Goal: Task Accomplishment & Management: Use online tool/utility

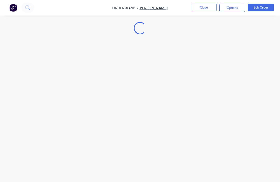
click at [203, 3] on nav "Order #3201 - Brody Montgomery Close Options Edit Order" at bounding box center [140, 8] width 280 height 16
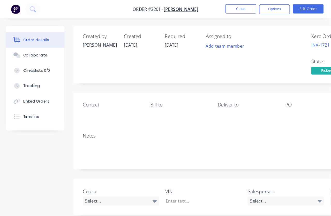
scroll to position [5, 0]
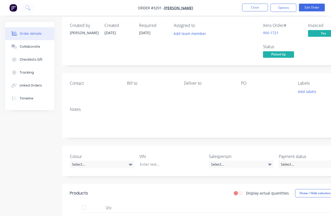
click at [254, 8] on button "Close" at bounding box center [255, 8] width 26 height 8
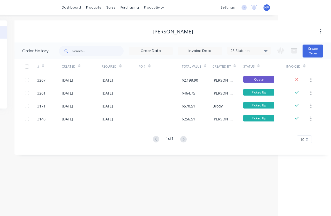
scroll to position [5, 54]
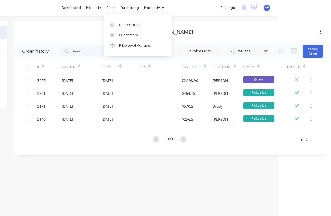
click at [134, 33] on div "Customers" at bounding box center [128, 35] width 19 height 5
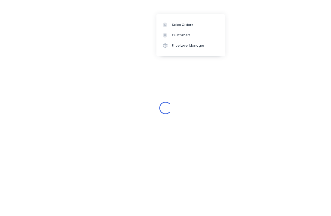
scroll to position [5, 0]
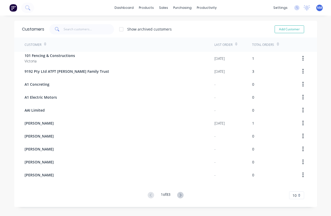
click at [279, 25] on button "Add Customer" at bounding box center [290, 29] width 30 height 8
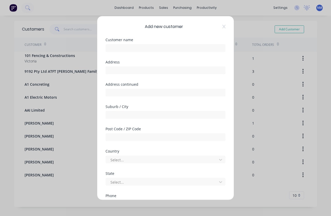
select select "AU"
click at [151, 44] on input "text" at bounding box center [166, 48] width 120 height 8
click at [148, 44] on input "text" at bounding box center [166, 48] width 120 height 8
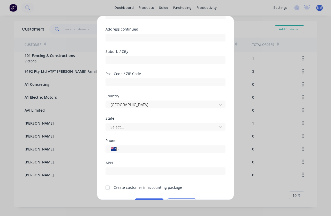
scroll to position [5, 0]
type input "[PERSON_NAME]"
click at [167, 146] on input "tel" at bounding box center [172, 149] width 98 height 6
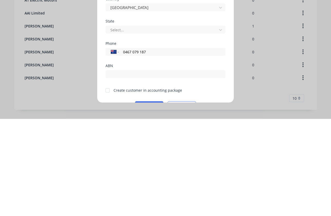
scroll to position [20, 0]
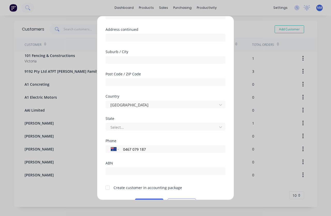
type input "0467 079 187"
click at [111, 182] on div at bounding box center [107, 187] width 10 height 10
click at [148, 182] on button "Save" at bounding box center [149, 203] width 28 height 8
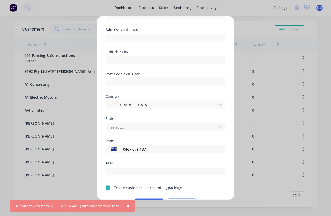
click at [121, 182] on button "×" at bounding box center [127, 206] width 13 height 12
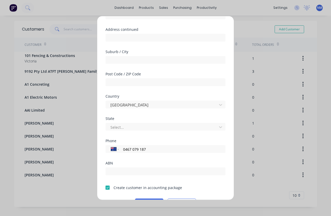
click at [109, 182] on div at bounding box center [107, 187] width 10 height 10
click at [148, 182] on button "Save" at bounding box center [149, 203] width 28 height 8
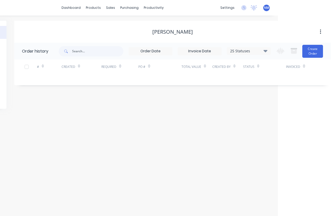
scroll to position [20, 54]
click at [279, 45] on button "Create Order" at bounding box center [313, 51] width 21 height 13
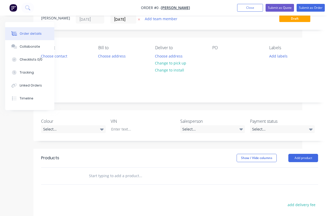
scroll to position [20, 29]
click at [279, 161] on button "Add product" at bounding box center [304, 157] width 30 height 8
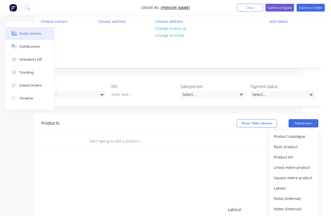
click at [279, 135] on div "Product catalogue" at bounding box center [294, 137] width 40 height 8
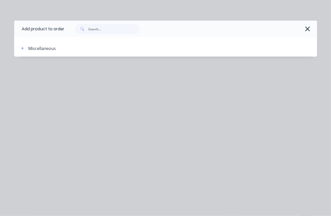
scroll to position [55, 29]
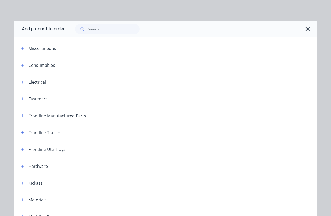
click at [21, 149] on icon "button" at bounding box center [22, 150] width 3 height 4
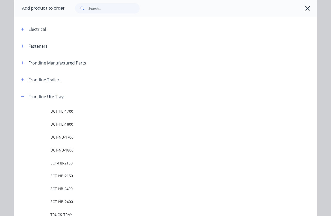
scroll to position [69, 0]
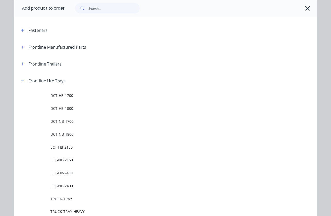
click at [79, 135] on span "DCT-NB-1800" at bounding box center [156, 133] width 213 height 5
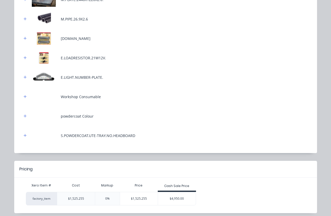
scroll to position [189, 0]
click at [177, 182] on div "$4,950.00" at bounding box center [177, 198] width 38 height 13
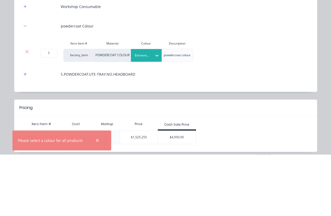
scroll to position [107, 0]
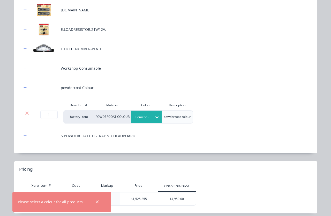
click at [183, 182] on div "$4,950.00" at bounding box center [177, 198] width 38 height 13
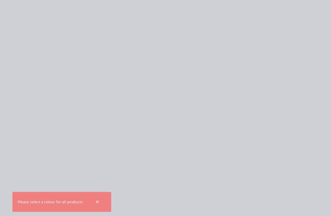
scroll to position [0, 0]
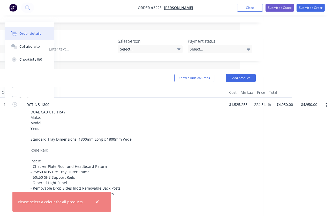
click at [246, 75] on button "Add product" at bounding box center [241, 78] width 30 height 8
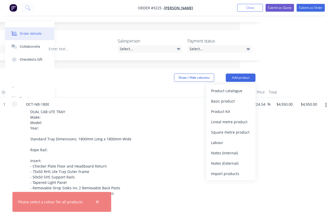
click at [238, 93] on div "Product catalogue" at bounding box center [231, 91] width 40 height 8
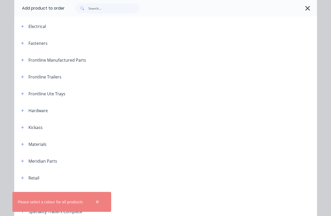
scroll to position [66, 0]
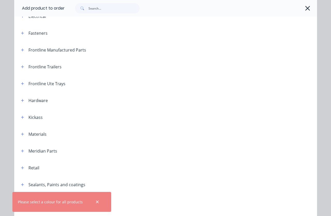
click at [27, 45] on header "Frontline Manufactured Parts" at bounding box center [165, 49] width 303 height 17
click at [24, 47] on button "button" at bounding box center [22, 50] width 6 height 6
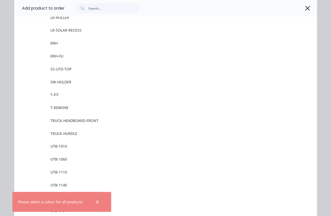
scroll to position [641, 0]
click at [70, 135] on span "UTB-1010" at bounding box center [156, 133] width 213 height 5
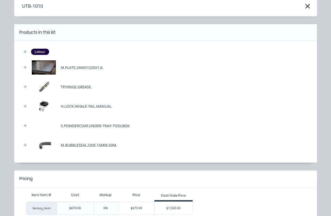
scroll to position [25, 0]
click at [177, 182] on div "$1,500.00" at bounding box center [174, 208] width 38 height 13
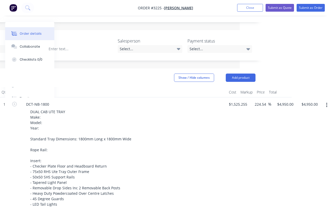
click at [244, 76] on button "Add product" at bounding box center [241, 78] width 30 height 8
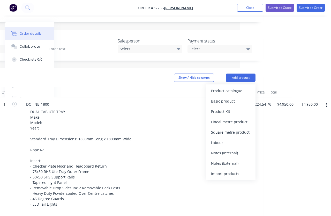
click at [236, 90] on div "Product catalogue" at bounding box center [231, 91] width 40 height 8
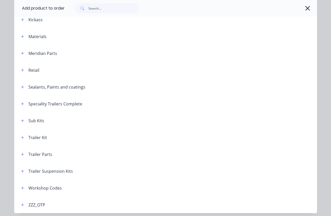
scroll to position [163, 0]
click at [24, 121] on icon "button" at bounding box center [22, 120] width 3 height 3
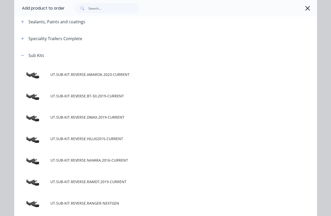
scroll to position [223, 0]
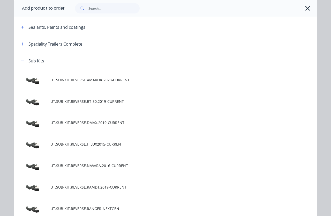
click at [114, 106] on td "UT.SUB-KIT.REVERSE.BT-50.2019-CURRENT" at bounding box center [183, 101] width 267 height 21
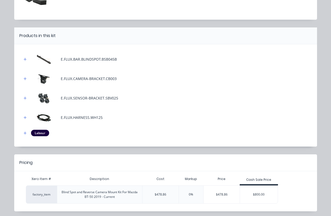
scroll to position [48, 0]
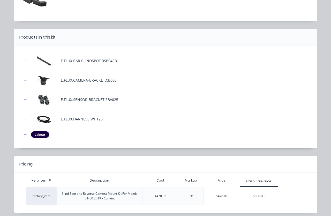
click at [263, 182] on div "$800.00" at bounding box center [259, 195] width 38 height 13
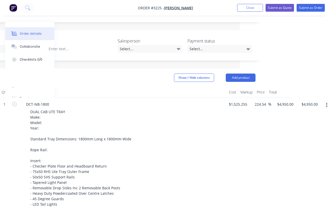
click at [279, 6] on button "Submit as Quote" at bounding box center [280, 8] width 28 height 8
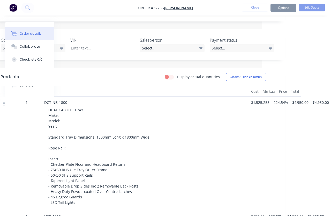
scroll to position [0, 29]
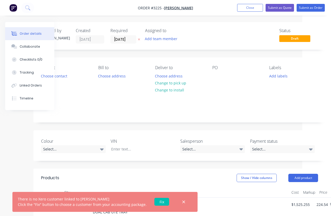
click at [162, 182] on link "Fix" at bounding box center [162, 202] width 15 height 8
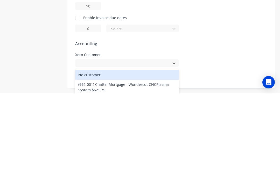
scroll to position [54, 0]
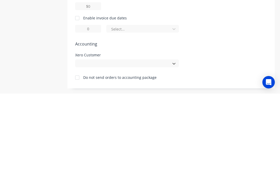
click at [81, 161] on div at bounding box center [77, 166] width 10 height 10
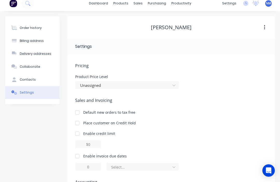
scroll to position [0, 0]
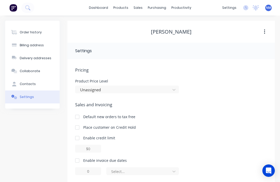
click at [39, 30] on button "Order history" at bounding box center [32, 32] width 54 height 13
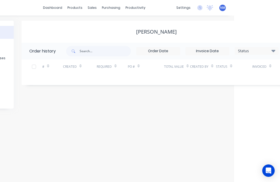
scroll to position [0, 20]
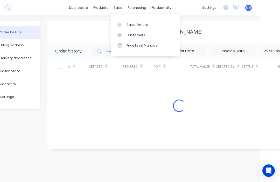
click at [154, 21] on link "Sales Orders" at bounding box center [145, 24] width 69 height 10
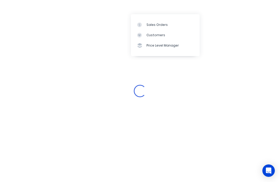
click at [156, 21] on link "Sales Orders" at bounding box center [165, 24] width 69 height 10
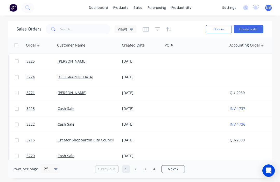
click at [63, 61] on link "[PERSON_NAME]" at bounding box center [71, 61] width 29 height 5
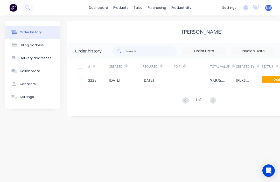
click at [180, 77] on div at bounding box center [191, 80] width 36 height 13
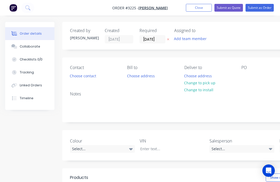
type input "224.54"
type input "$4,950.00"
type input "123.58"
type input "$1,500.00"
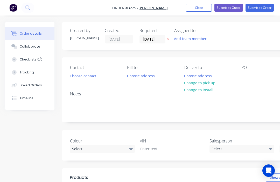
type input "$1,500.00"
type input "67.06"
type input "$800.00"
click at [228, 11] on button "Submit as Quote" at bounding box center [228, 8] width 28 height 8
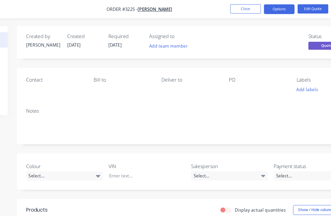
click at [271, 8] on button "Options" at bounding box center [284, 8] width 26 height 8
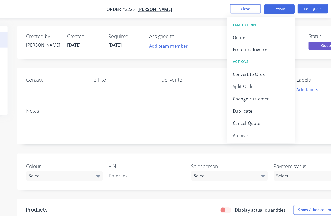
click at [244, 30] on div "Quote" at bounding box center [268, 32] width 48 height 8
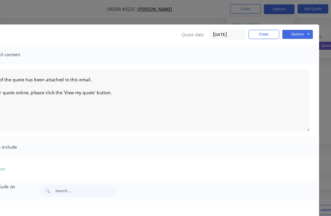
click at [279, 31] on button "Options" at bounding box center [299, 29] width 26 height 8
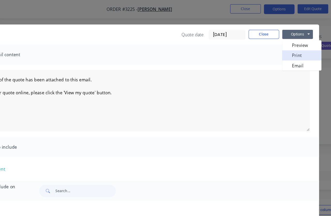
click at [279, 47] on button "Print" at bounding box center [302, 46] width 33 height 9
